Goal: Task Accomplishment & Management: Use online tool/utility

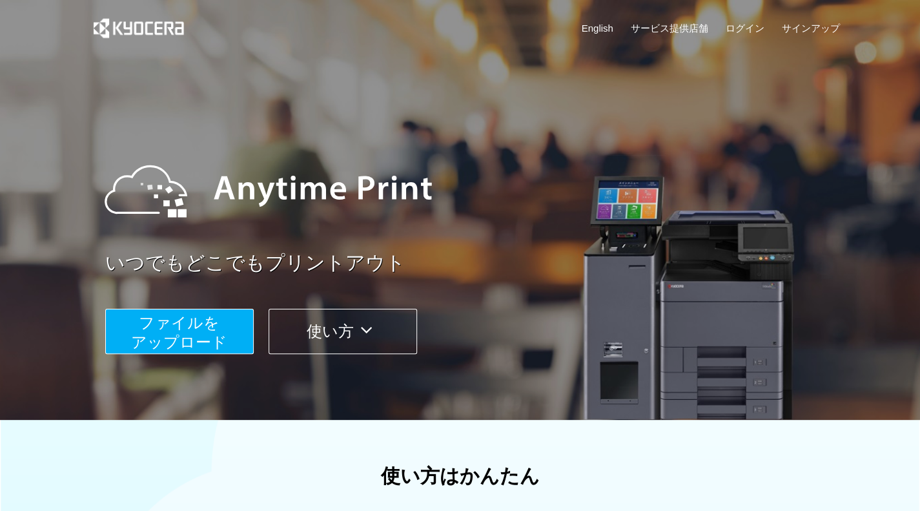
click at [227, 329] on button "ファイルを ​​アップロード" at bounding box center [179, 331] width 149 height 45
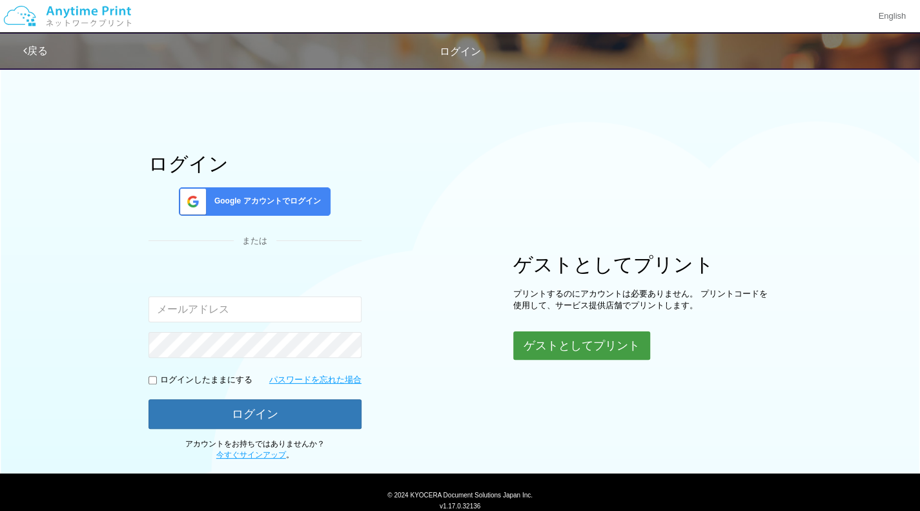
click at [535, 341] on button "ゲストとしてプリント" at bounding box center [581, 345] width 137 height 28
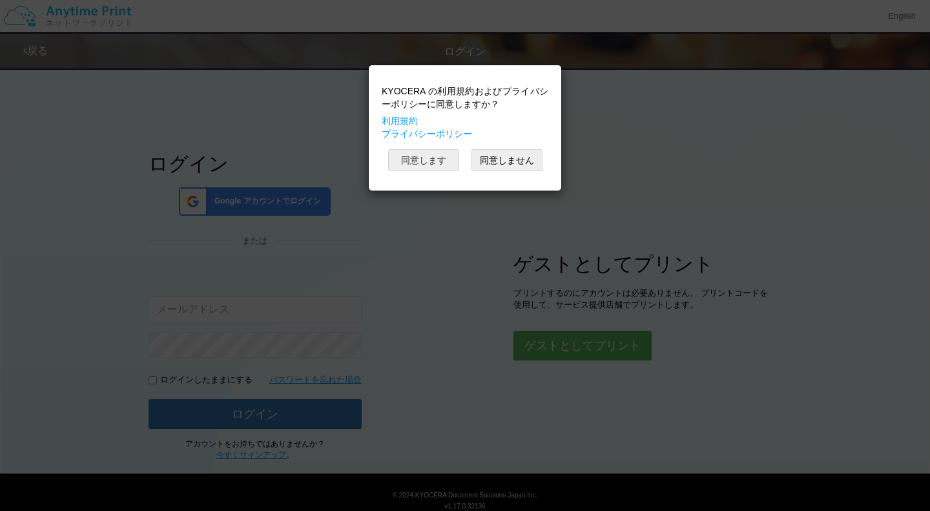
click at [430, 158] on button "同意します" at bounding box center [423, 160] width 71 height 22
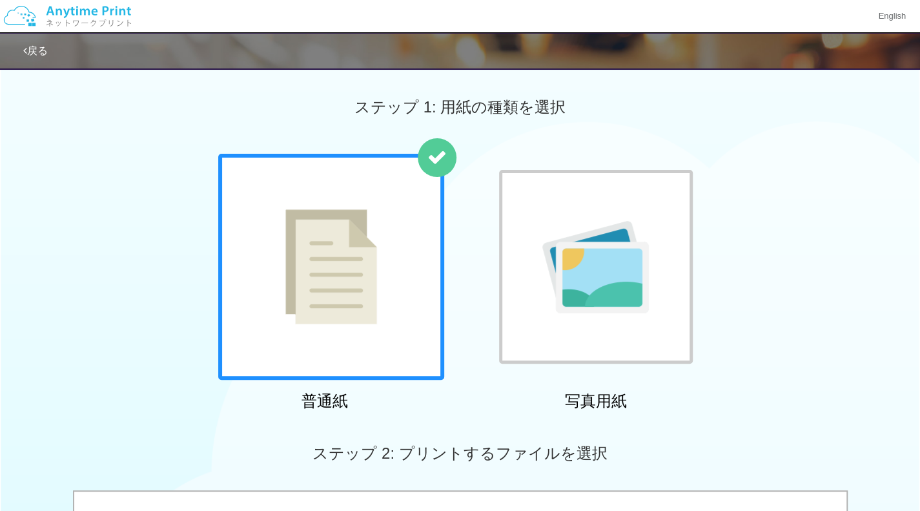
click at [388, 258] on div at bounding box center [331, 267] width 226 height 226
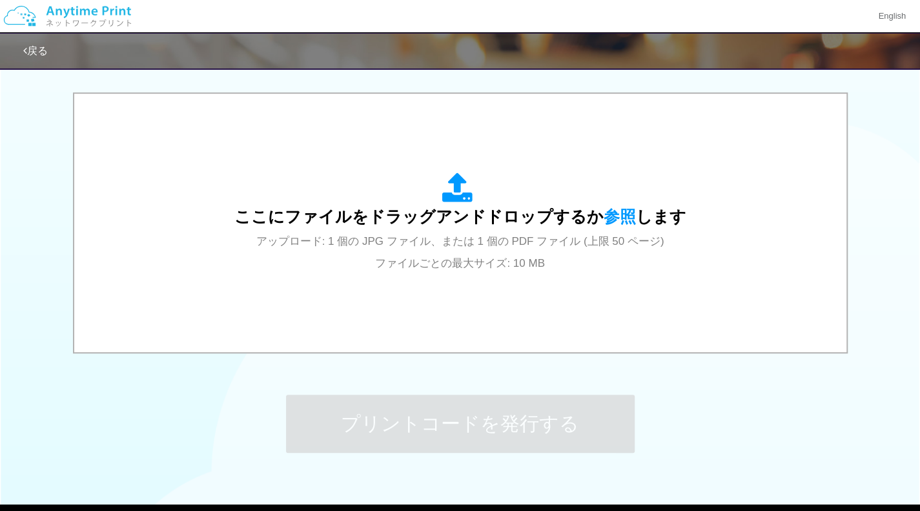
scroll to position [471, 0]
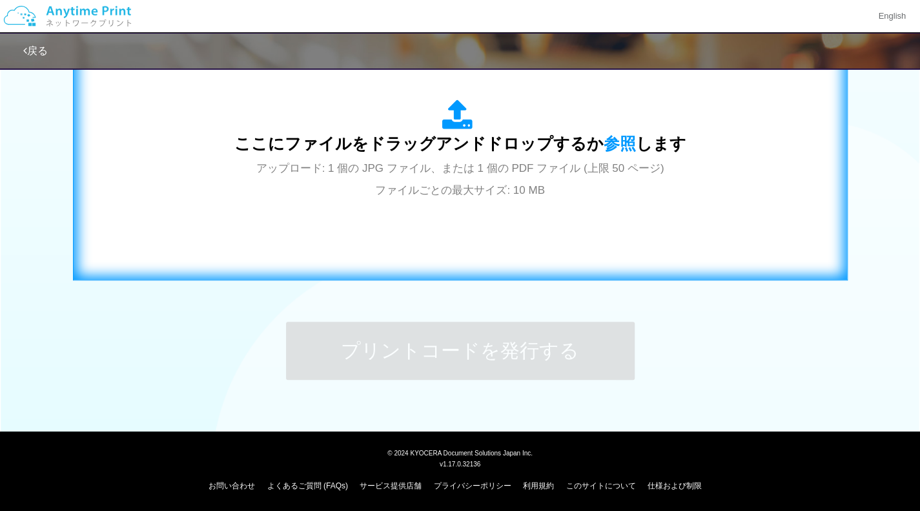
click at [575, 165] on span "アップロード: 1 個の JPG ファイル、または 1 個の PDF ファイル (上限 50 ページ) ファイルごとの最大サイズ: 10 MB" at bounding box center [460, 179] width 408 height 34
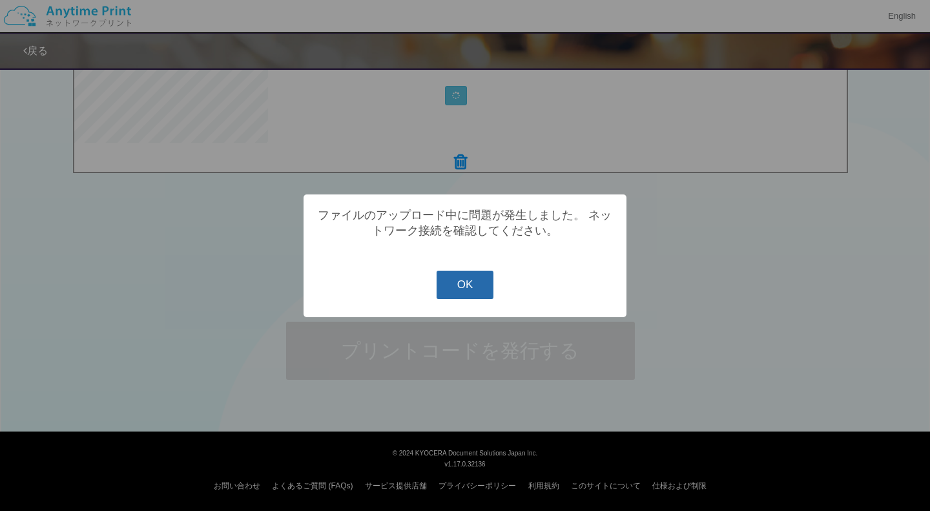
click at [471, 287] on button "OK" at bounding box center [464, 285] width 57 height 28
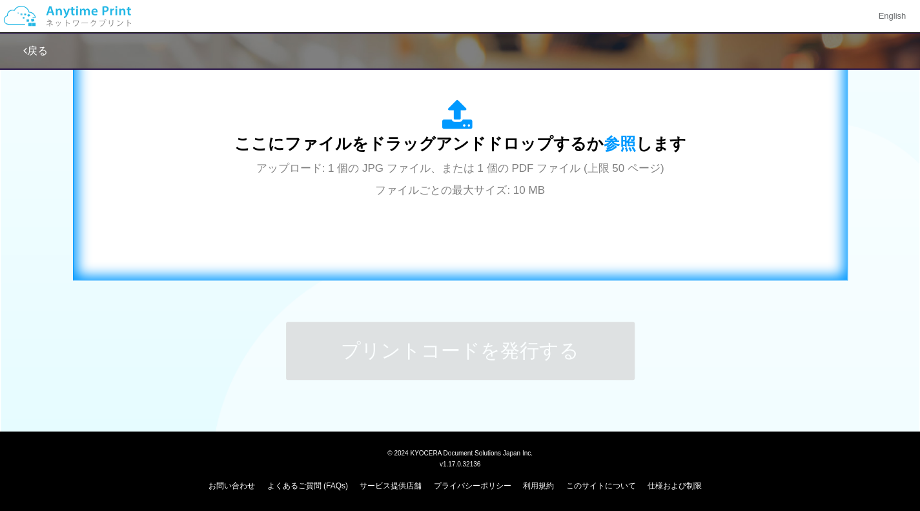
click at [526, 225] on div "ここにファイルをドラッグアンドドロップするか 参照 します アップロード: 1 個の JPG ファイル、または 1 個の PDF ファイル (上限 50 ペー…" at bounding box center [461, 150] width 748 height 234
